Goal: Task Accomplishment & Management: Complete application form

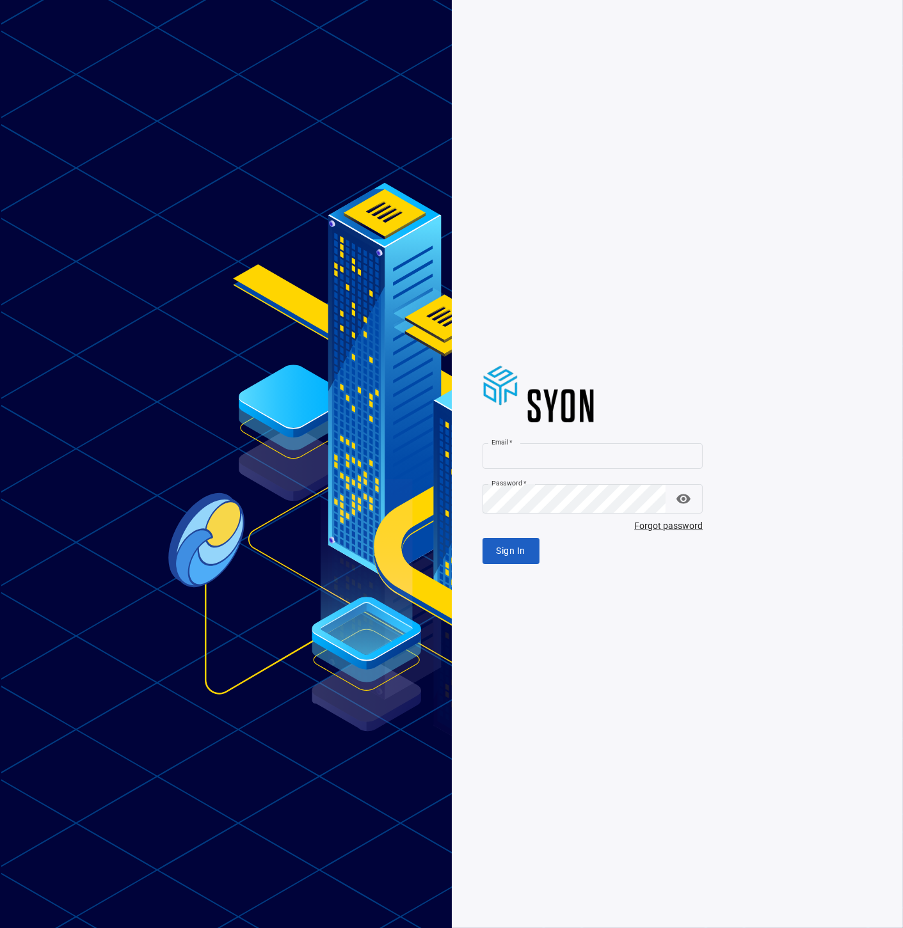
click at [611, 461] on input "Email   *" at bounding box center [592, 456] width 221 height 26
click at [619, 454] on input "Email   *" at bounding box center [592, 456] width 221 height 26
click at [0, 928] on com-1password-button at bounding box center [0, 928] width 0 height 0
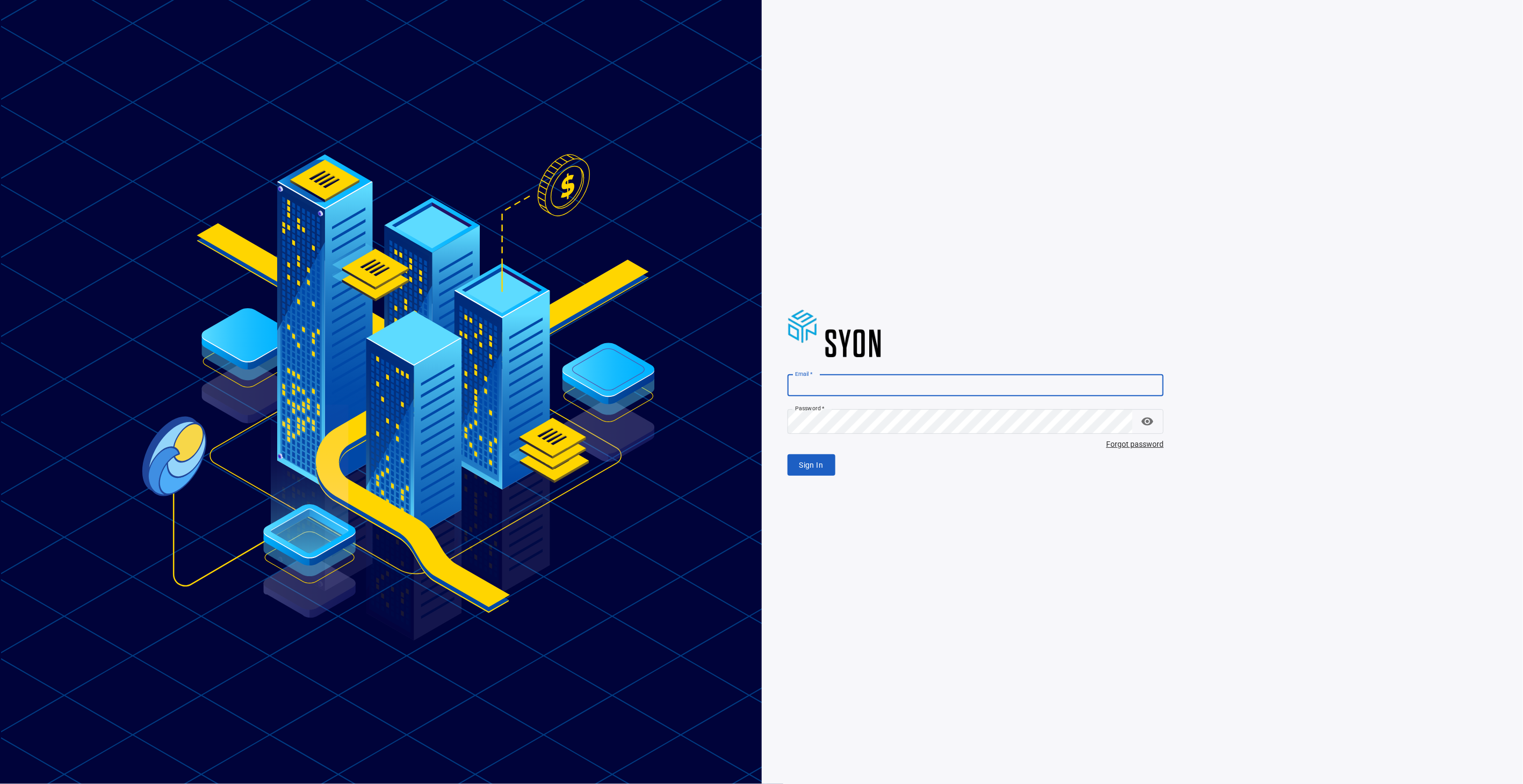
click at [757, 390] on input "Email   *" at bounding box center [976, 386] width 377 height 22
type input "**********"
click at [757, 468] on div "Sign In" at bounding box center [976, 465] width 377 height 22
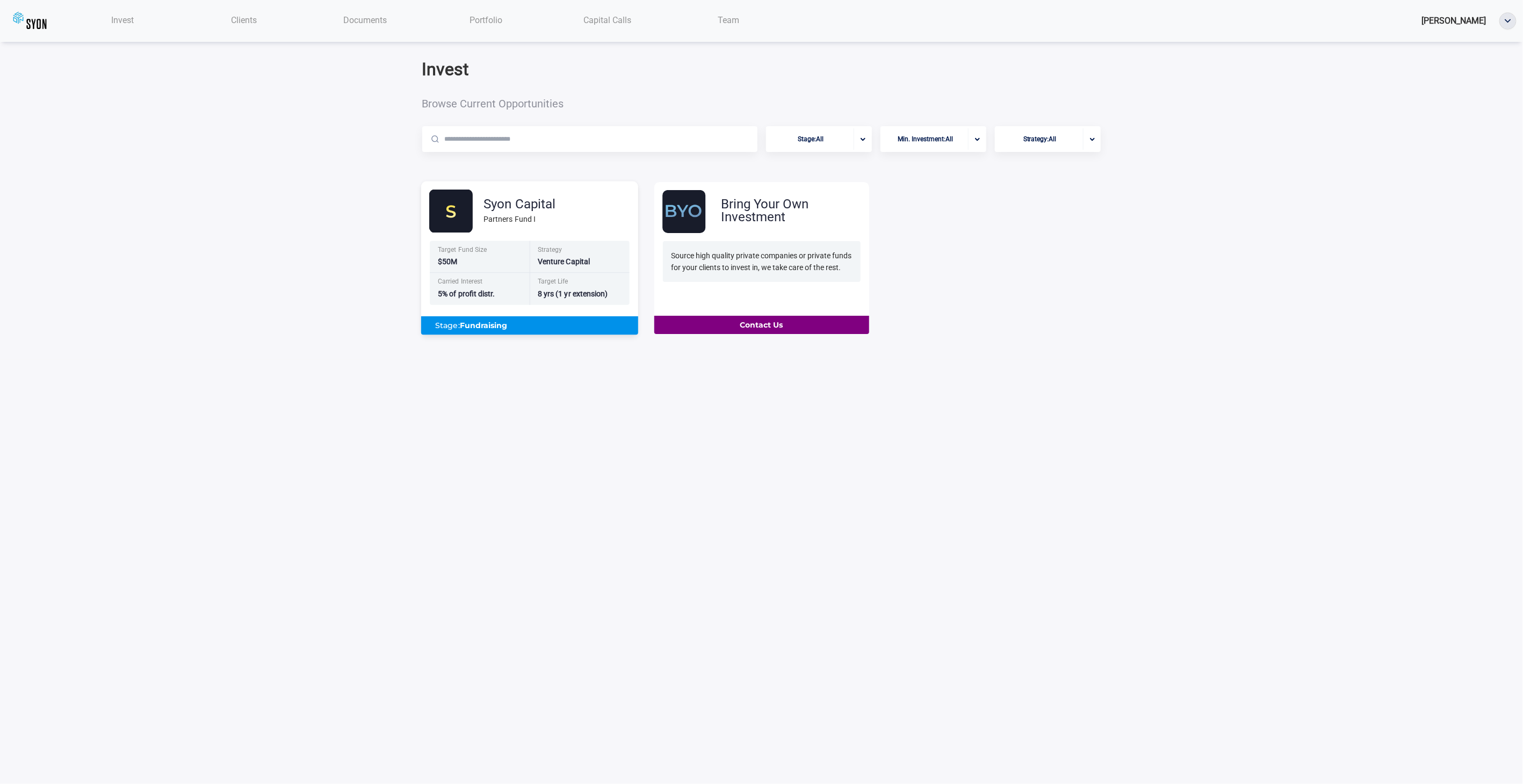
click at [506, 225] on div "Partners Fund I" at bounding box center [520, 219] width 72 height 12
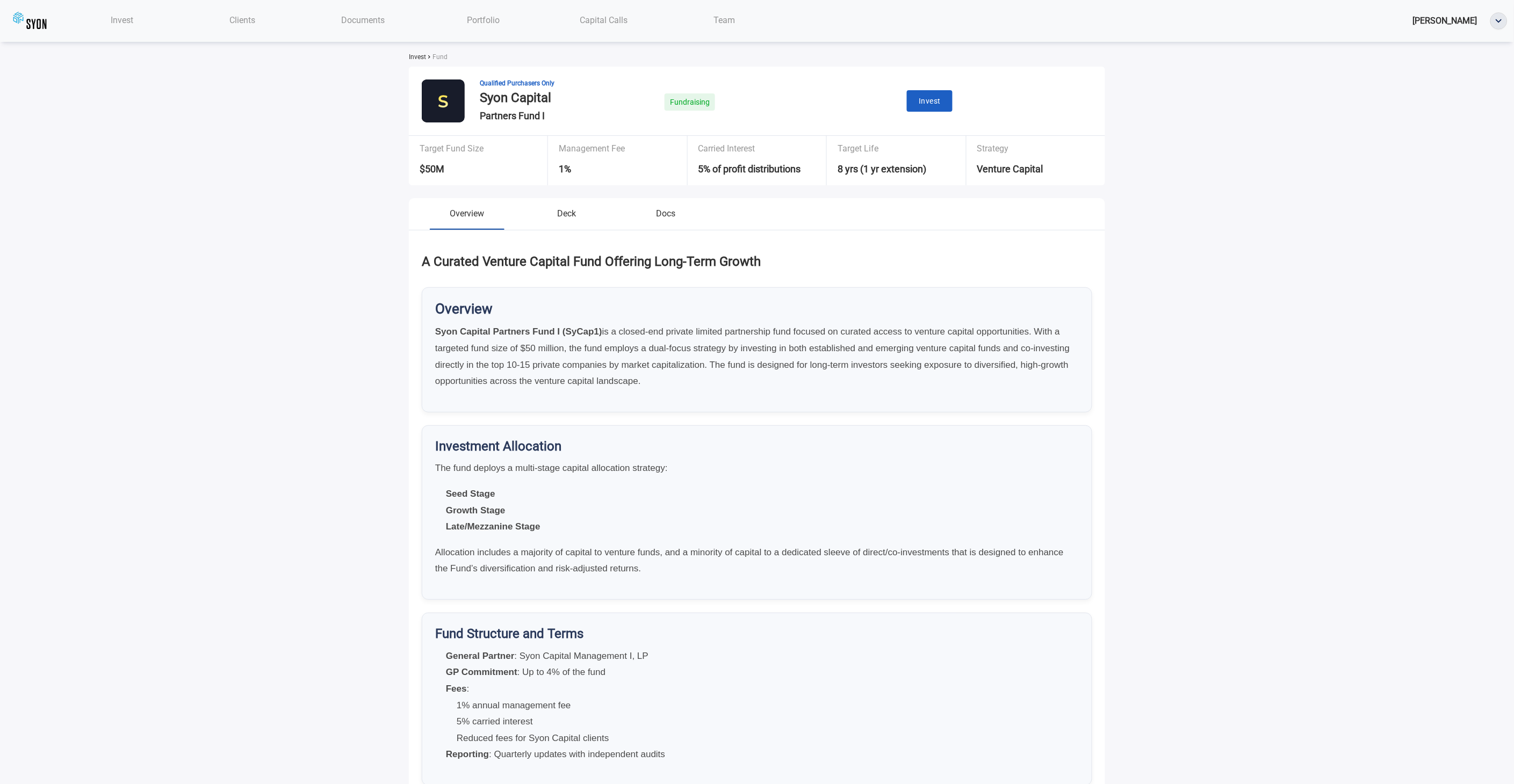
click at [253, 22] on span "Clients" at bounding box center [243, 20] width 26 height 10
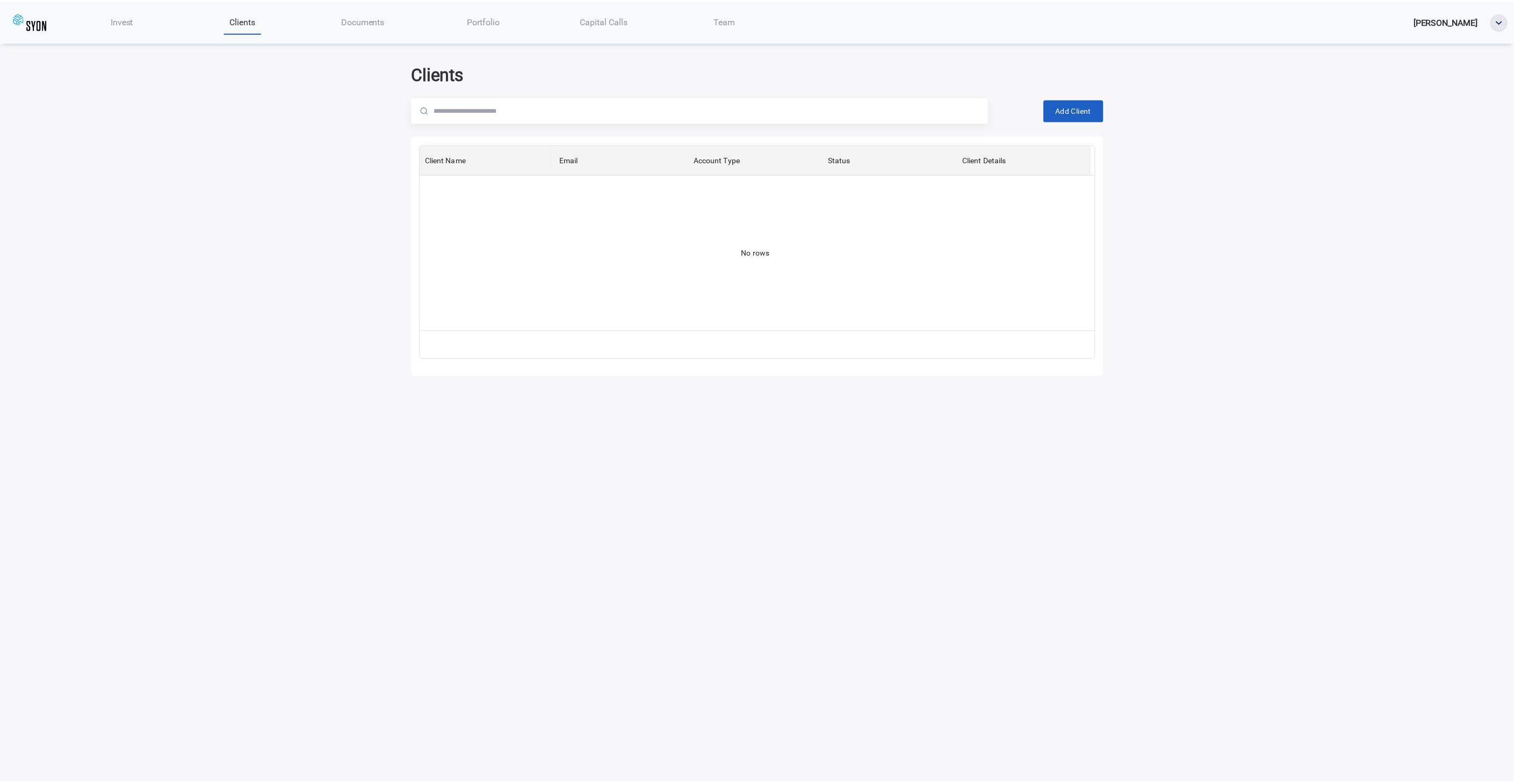
scroll to position [176, 667]
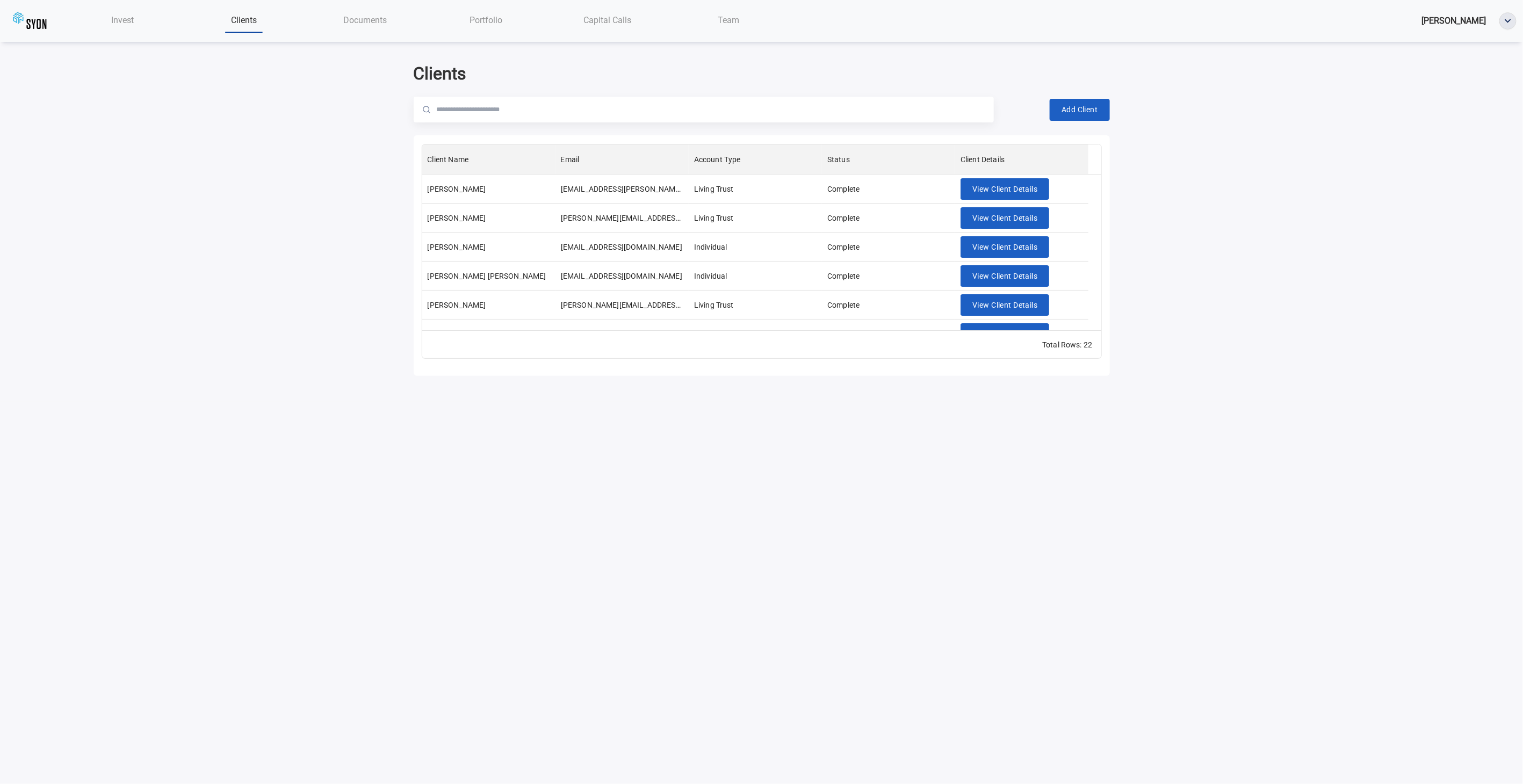
click at [757, 227] on div "Invest Clients Documents Portfolio Capital Calls Team [PERSON_NAME] Clients Add…" at bounding box center [762, 201] width 1523 height 402
click at [757, 117] on span "Add Client" at bounding box center [1079, 110] width 36 height 13
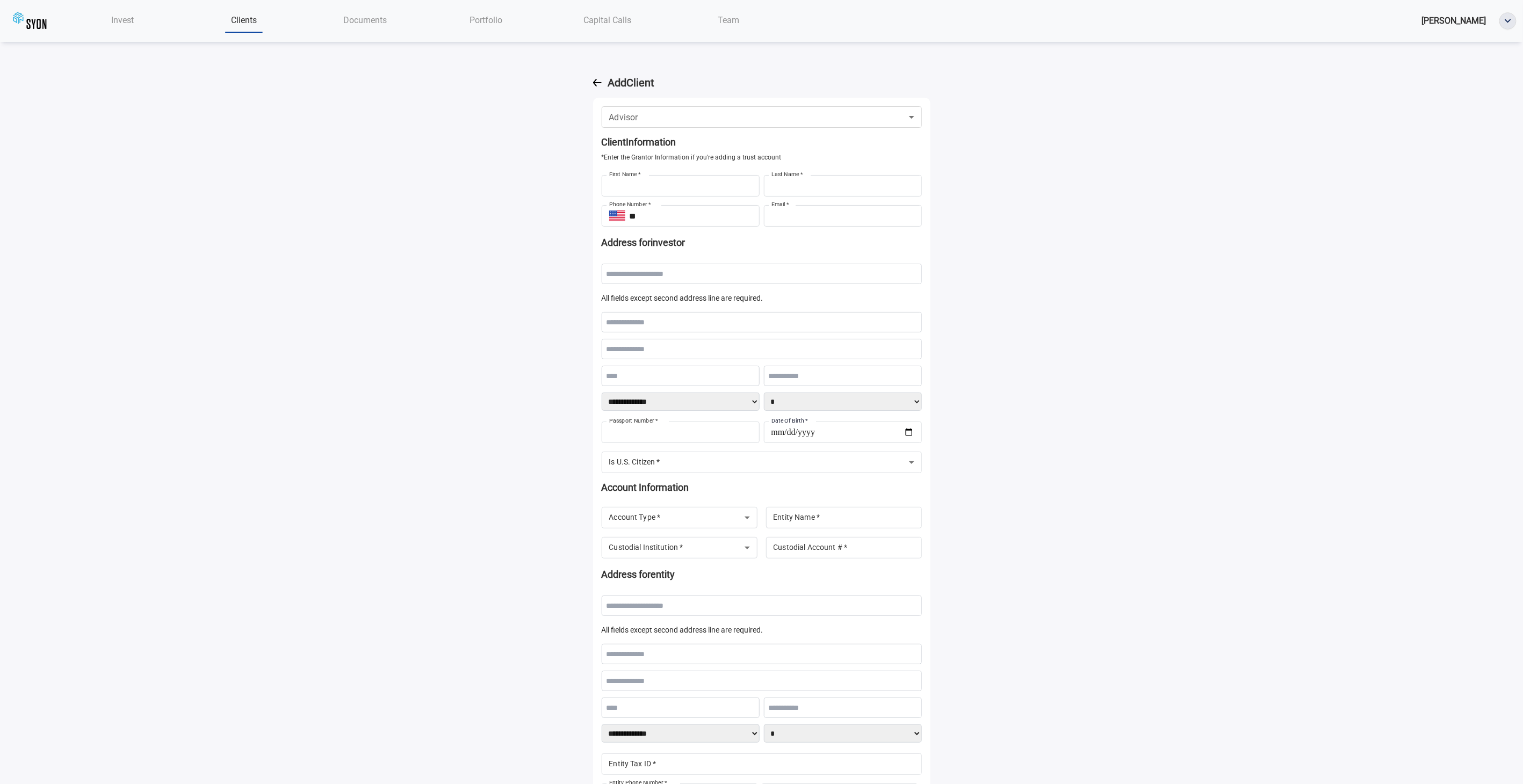
click at [757, 138] on body "**********" at bounding box center [762, 392] width 1523 height 784
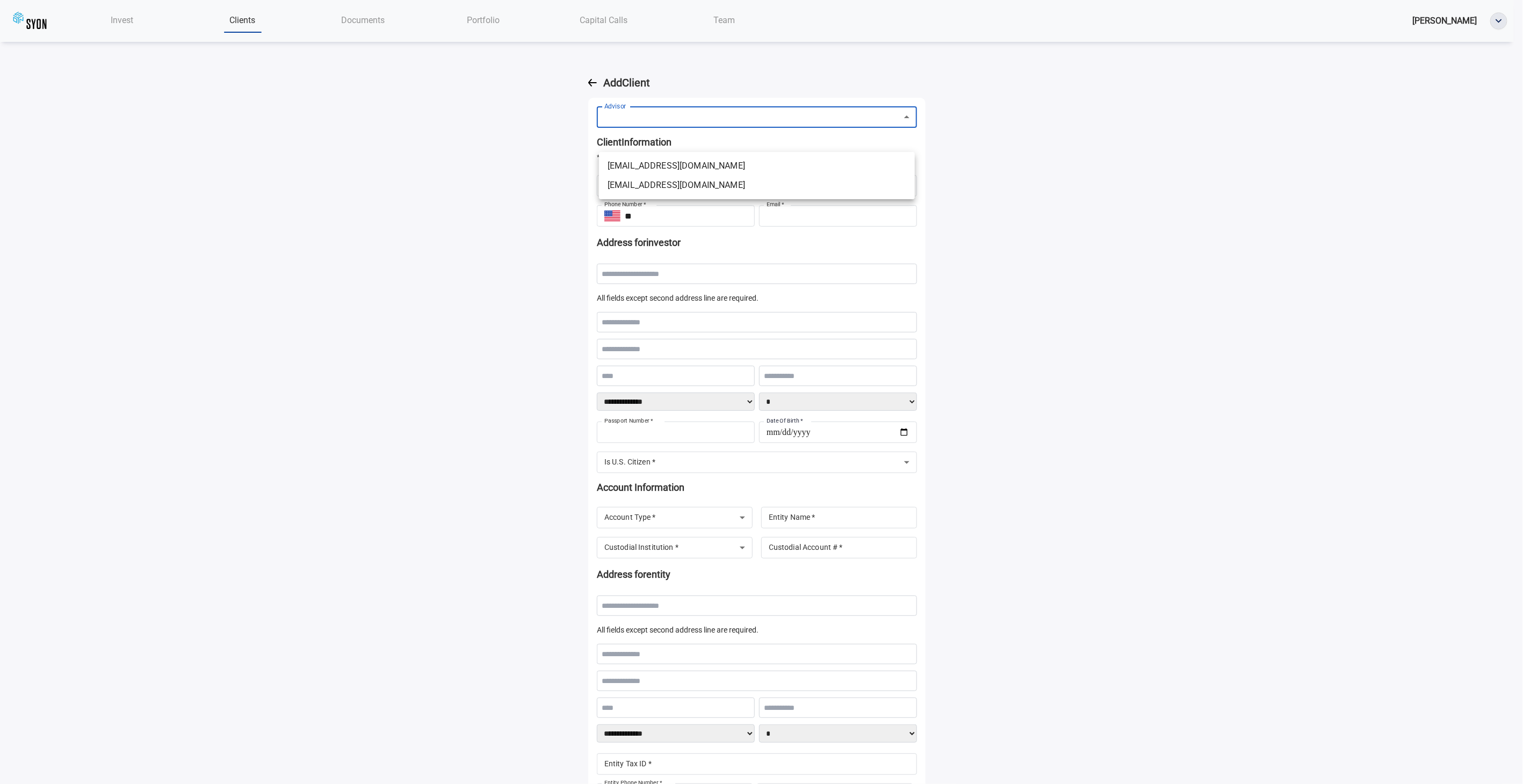
drag, startPoint x: 1017, startPoint y: 154, endPoint x: 1022, endPoint y: 149, distance: 7.1
click at [757, 153] on div at bounding box center [762, 392] width 1523 height 784
